Goal: Navigation & Orientation: Find specific page/section

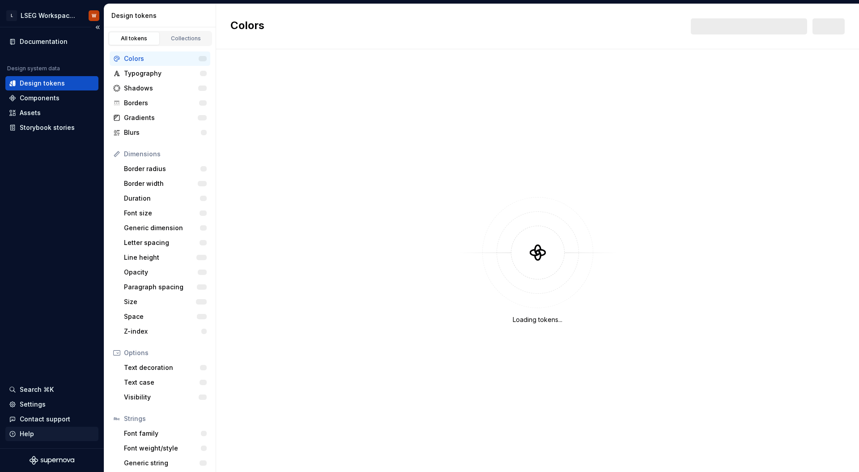
click at [22, 440] on div "Help" at bounding box center [51, 434] width 93 height 14
click at [35, 403] on div "Settings" at bounding box center [33, 404] width 26 height 9
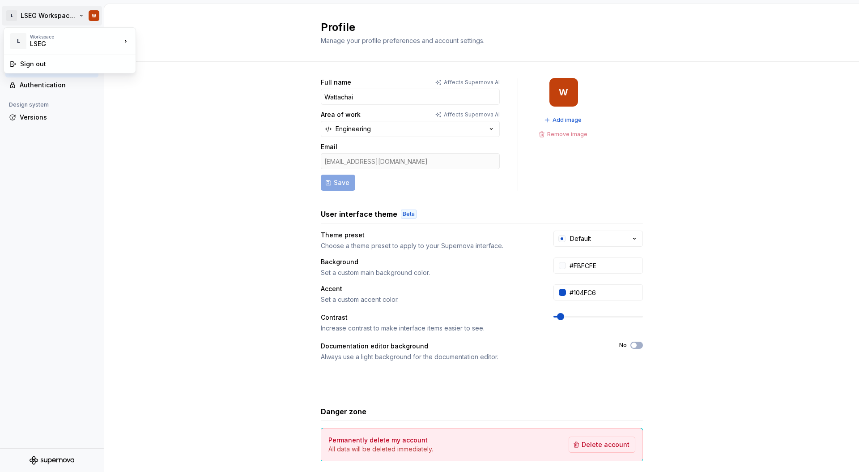
click at [24, 20] on html "L LSEG Workspace Design System W Back Account Profile Authentication Design sys…" at bounding box center [429, 236] width 859 height 472
click at [86, 46] on div "LSEG" at bounding box center [68, 43] width 76 height 9
click at [154, 0] on html "L LSEG Workspace Design System W Back Account Profile Authentication Design sys…" at bounding box center [429, 236] width 859 height 472
click at [16, 42] on icon at bounding box center [12, 38] width 7 height 7
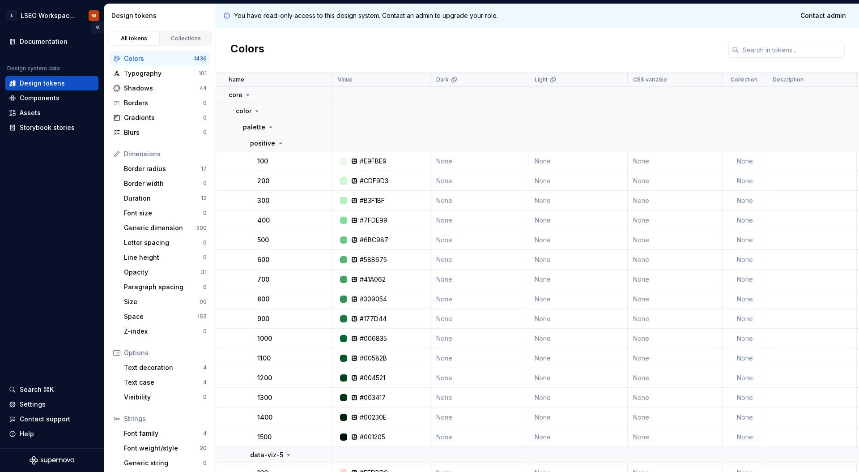
click at [97, 27] on button "Collapse sidebar" at bounding box center [97, 27] width 13 height 13
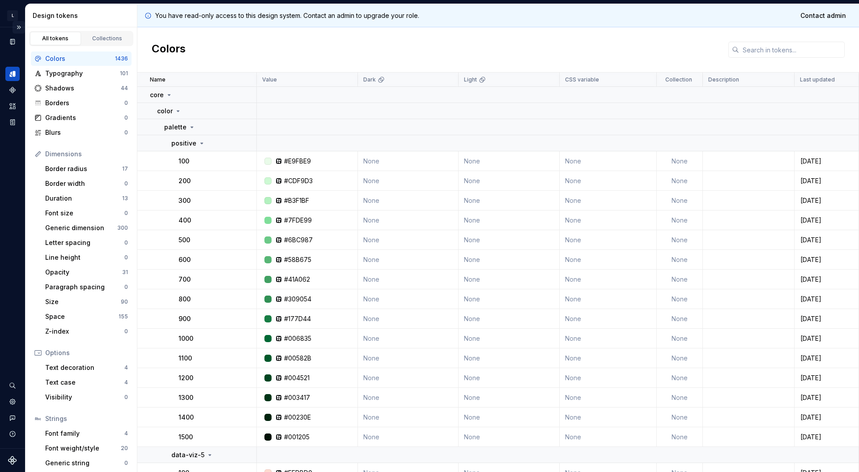
click at [20, 27] on button "Expand sidebar" at bounding box center [19, 27] width 13 height 13
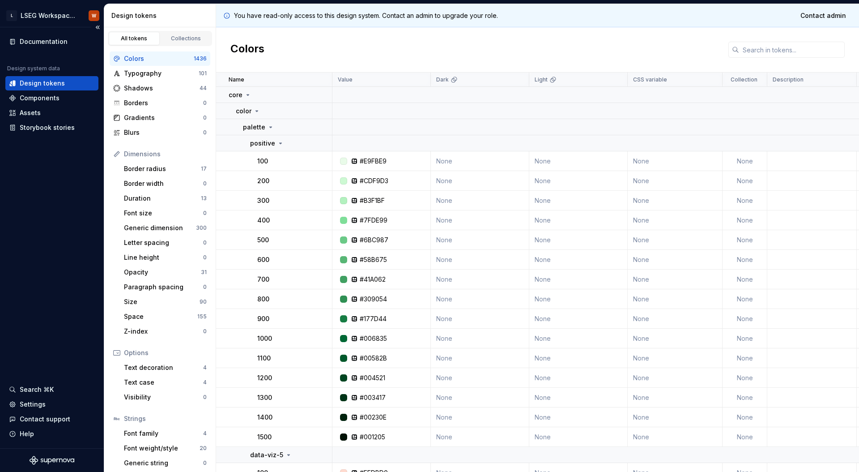
click at [38, 211] on div "Documentation Design system data Design tokens Components Assets Storybook stor…" at bounding box center [52, 237] width 104 height 421
click at [37, 406] on div "Settings" at bounding box center [33, 404] width 26 height 9
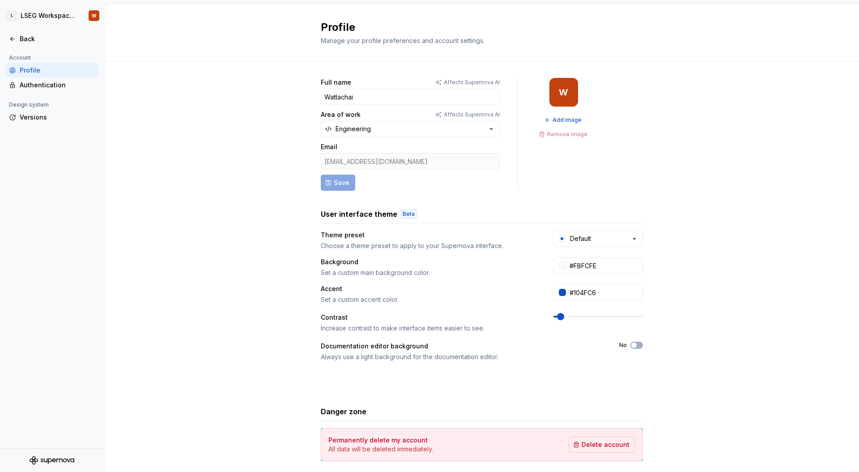
click at [12, 30] on div at bounding box center [52, 29] width 104 height 4
click at [13, 33] on div "Back" at bounding box center [51, 39] width 93 height 14
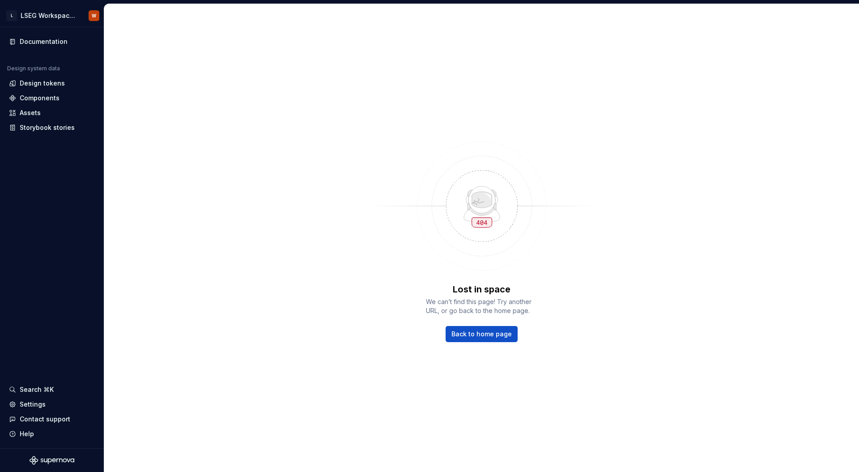
click at [552, 141] on img at bounding box center [482, 205] width 233 height 143
click at [590, 104] on div "Lost in space We can’t find this page! Try another URL, or go back to the home …" at bounding box center [481, 238] width 755 height 468
